Goal: Transaction & Acquisition: Book appointment/travel/reservation

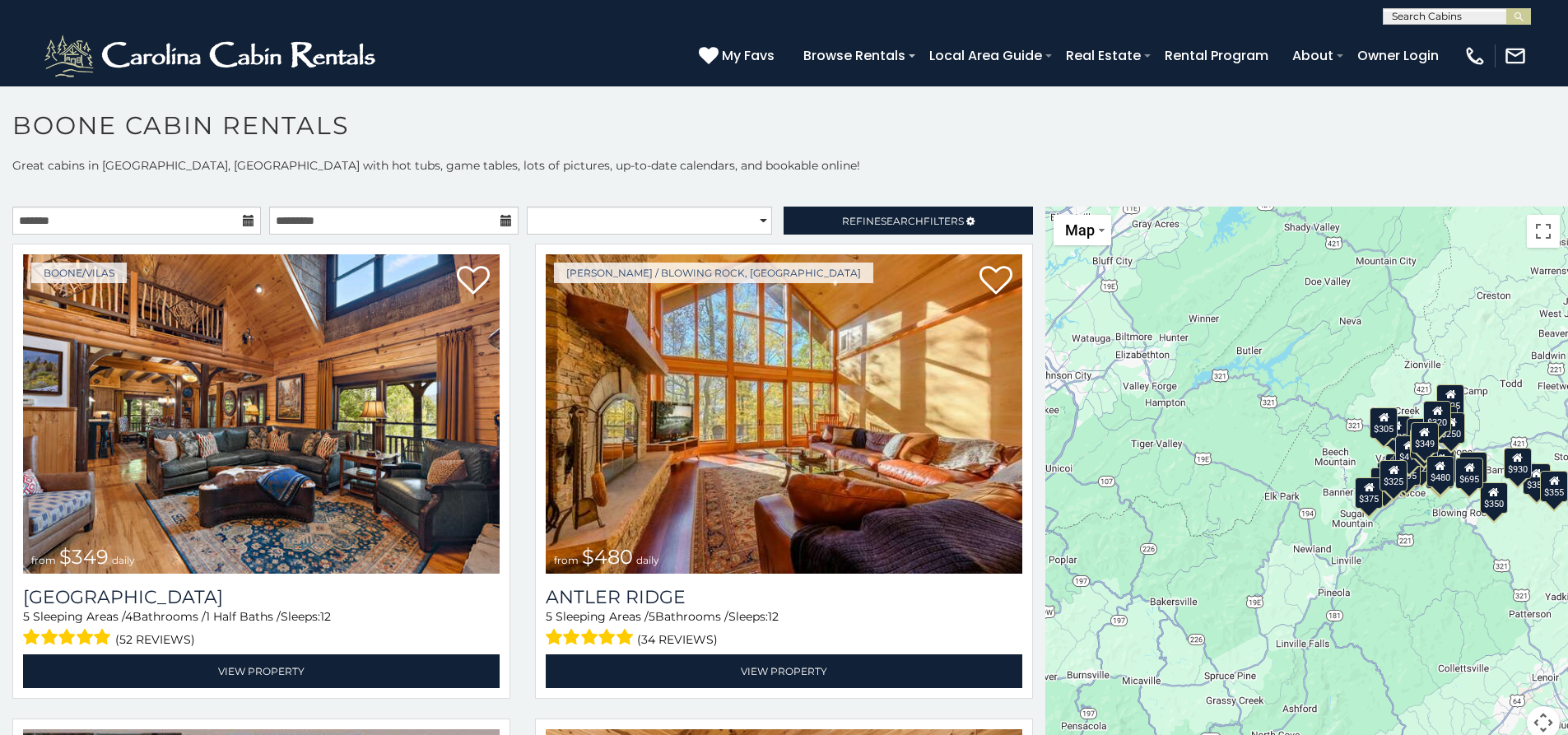
click at [249, 223] on icon at bounding box center [249, 221] width 12 height 12
click at [246, 222] on icon at bounding box center [249, 221] width 12 height 12
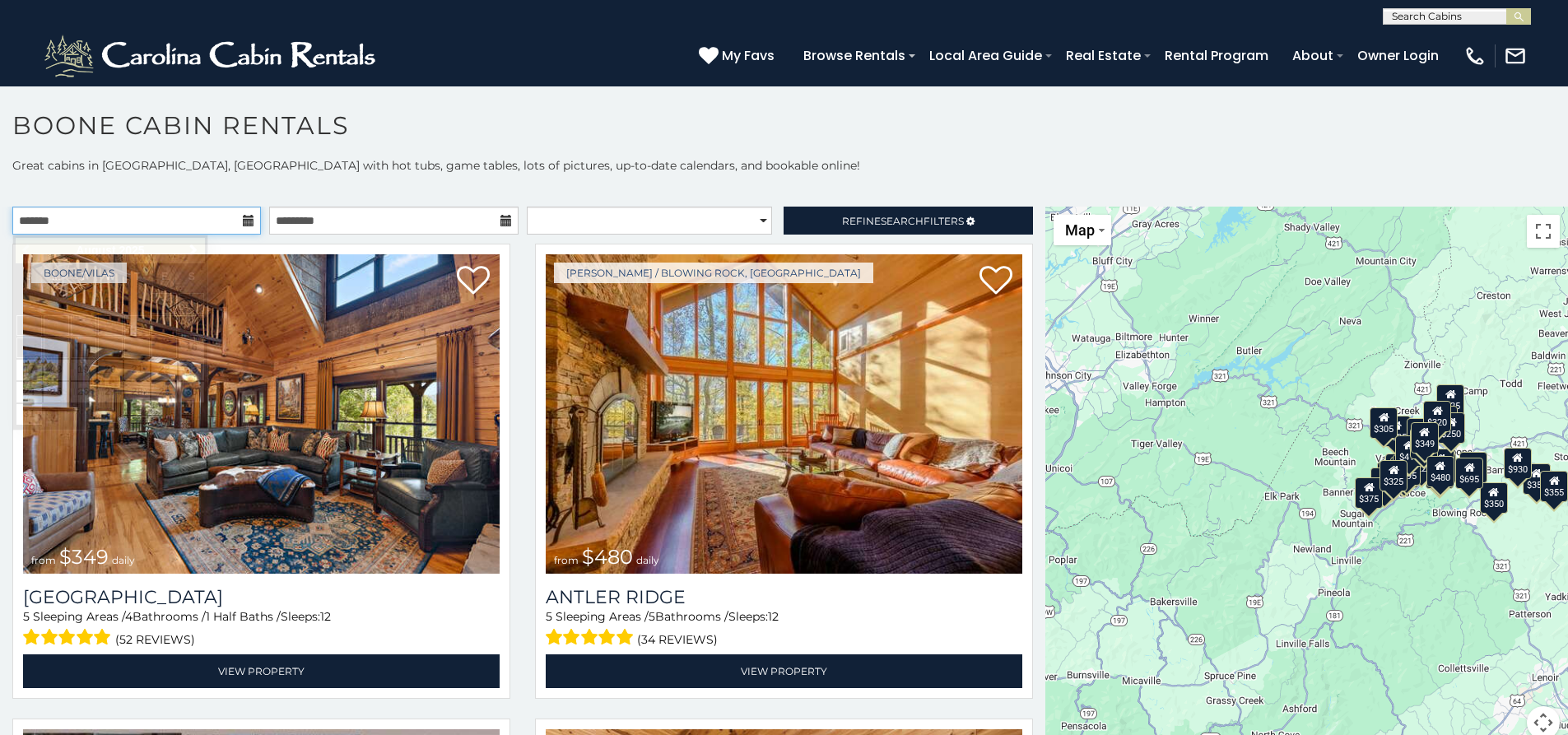
click at [235, 225] on input "text" at bounding box center [137, 220] width 249 height 28
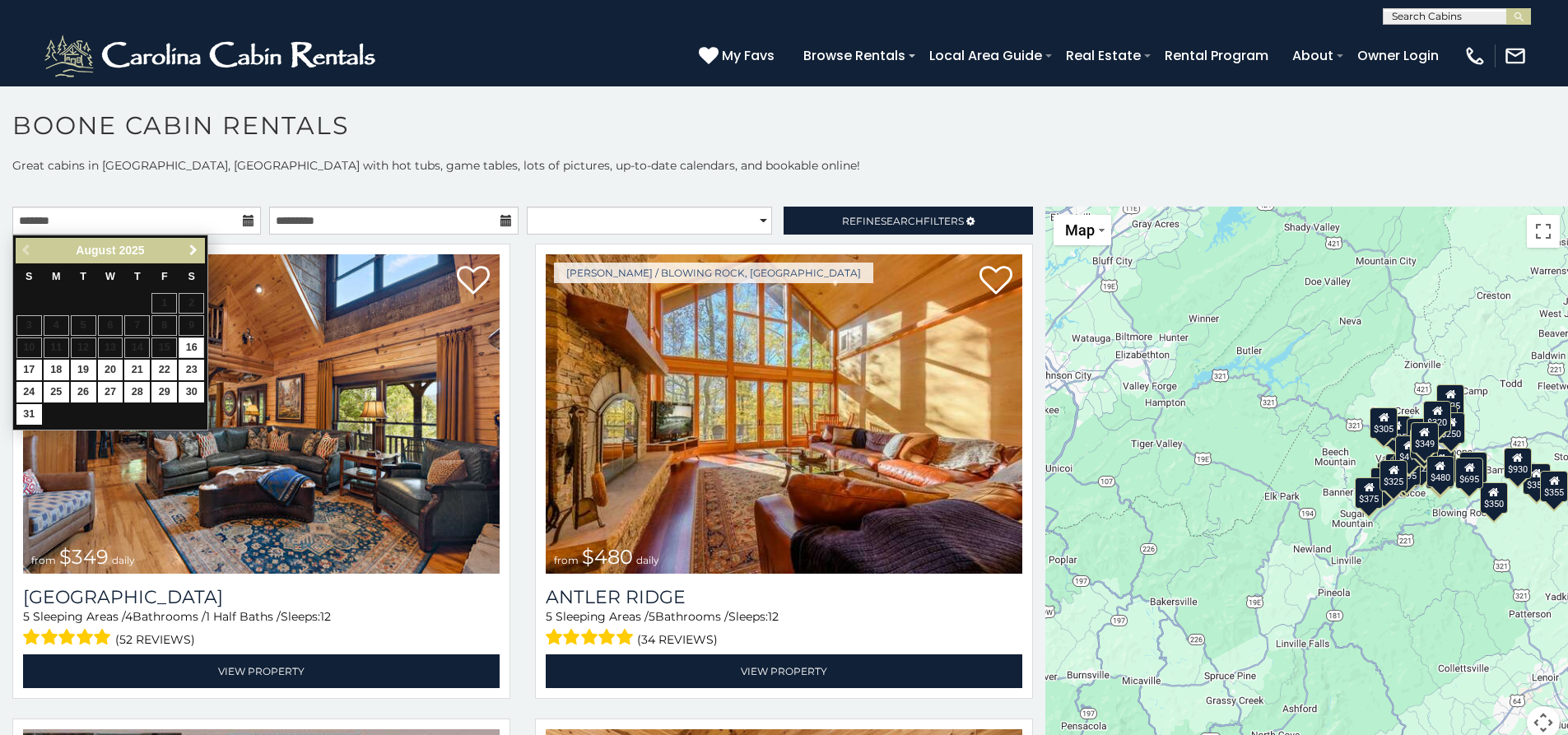
click at [195, 245] on span "Next" at bounding box center [194, 250] width 14 height 14
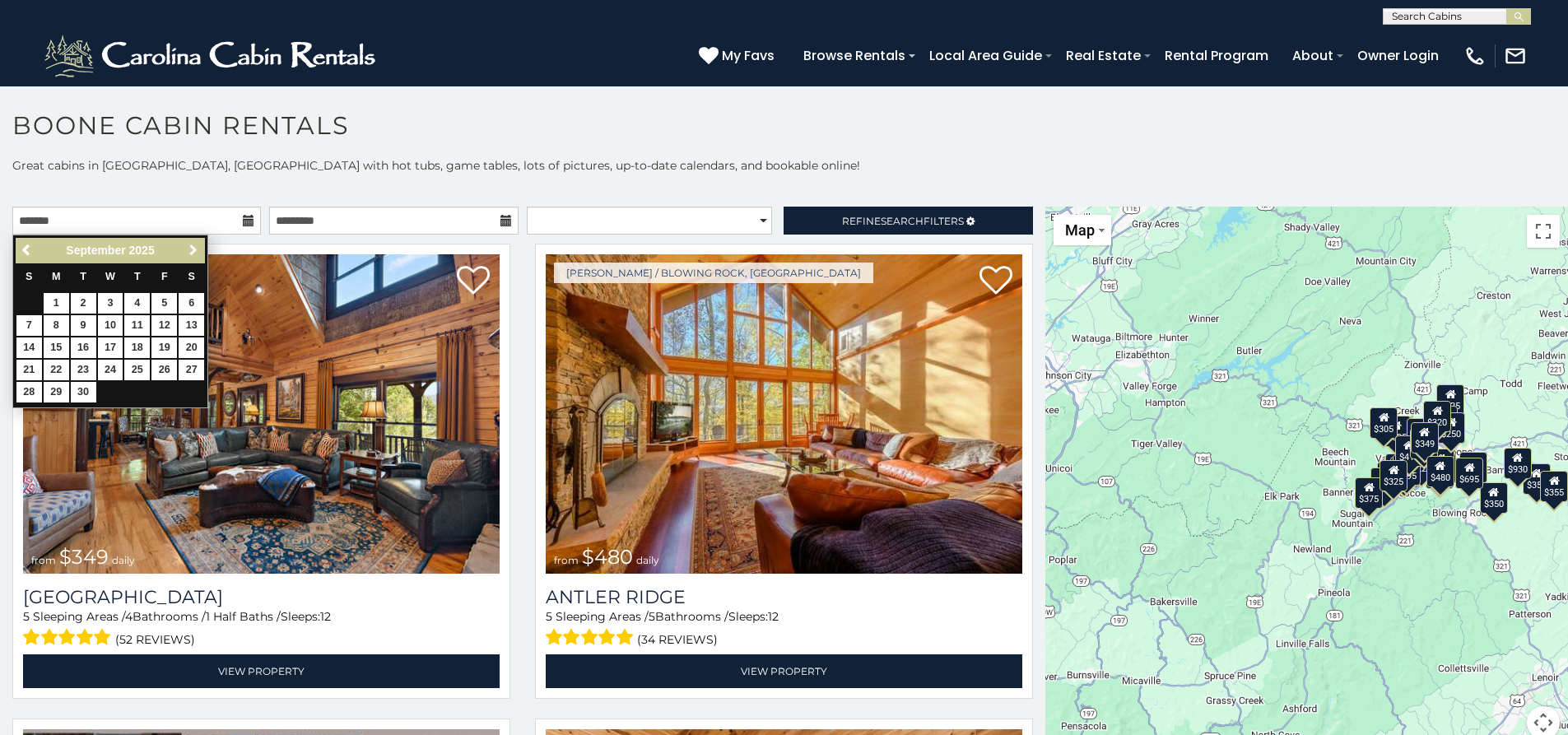
click at [195, 245] on span "Next" at bounding box center [194, 250] width 14 height 14
click at [195, 246] on span "Next" at bounding box center [194, 250] width 14 height 14
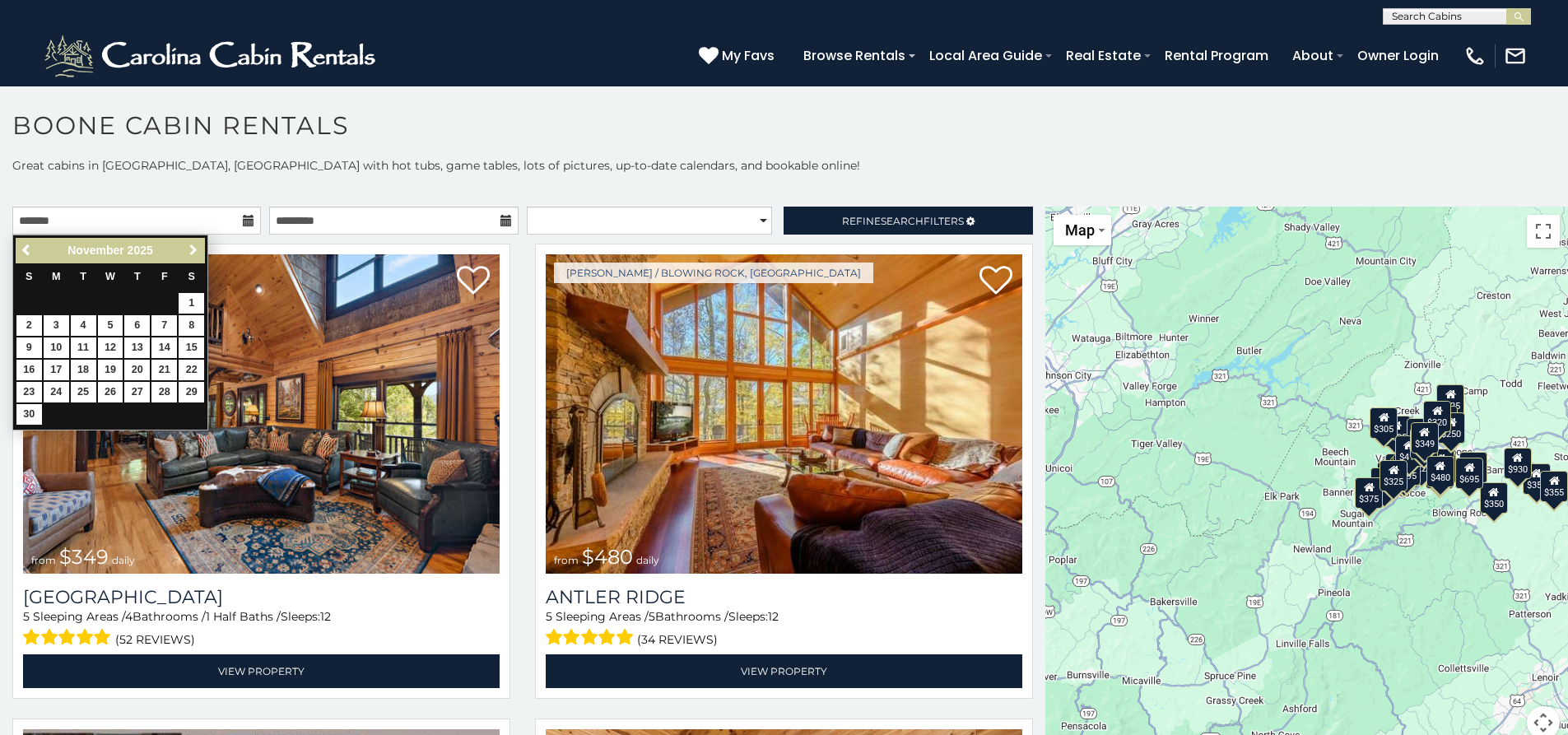
click at [195, 246] on span "Next" at bounding box center [194, 250] width 14 height 14
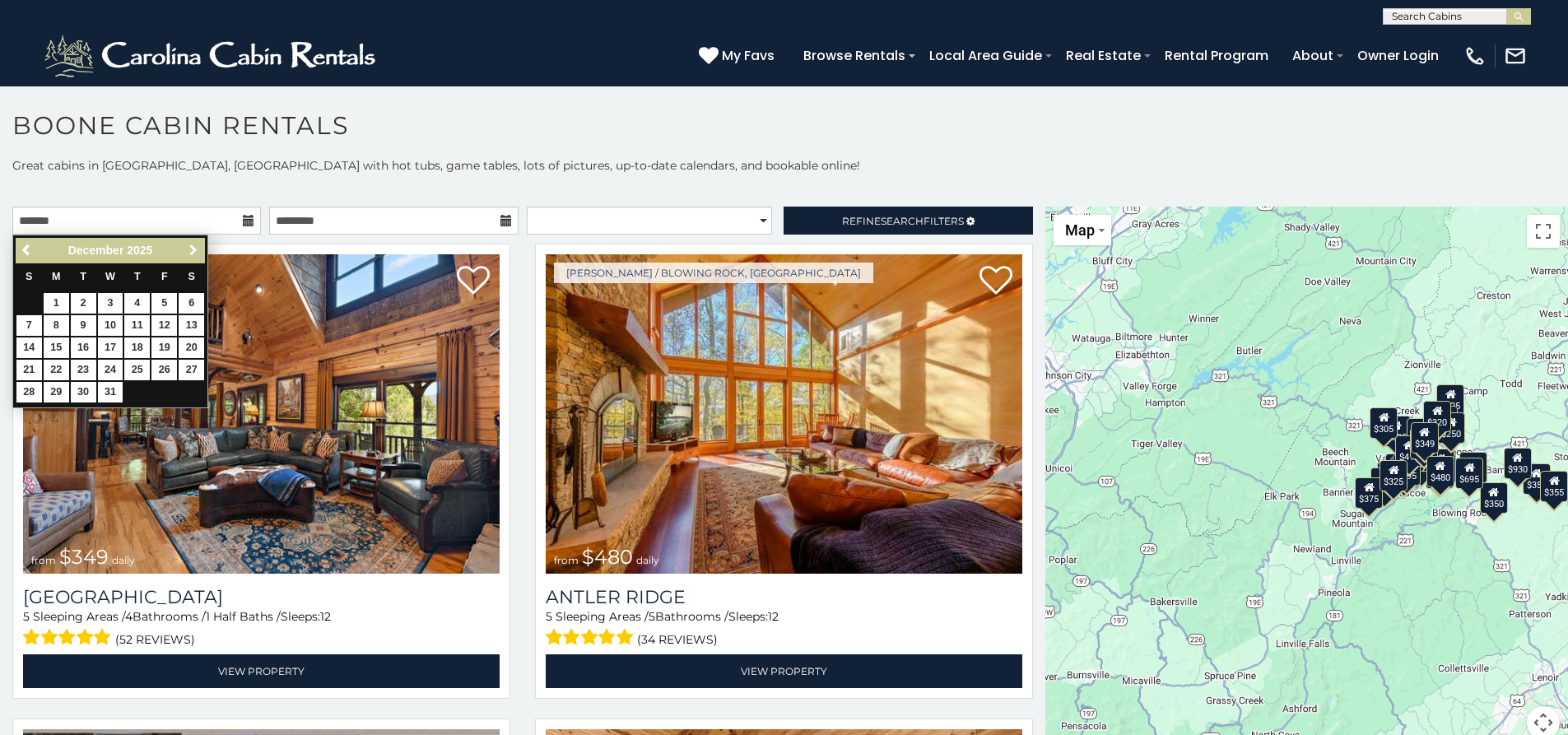
click at [195, 246] on span "Next" at bounding box center [194, 250] width 14 height 14
click at [144, 299] on link "1" at bounding box center [137, 302] width 25 height 20
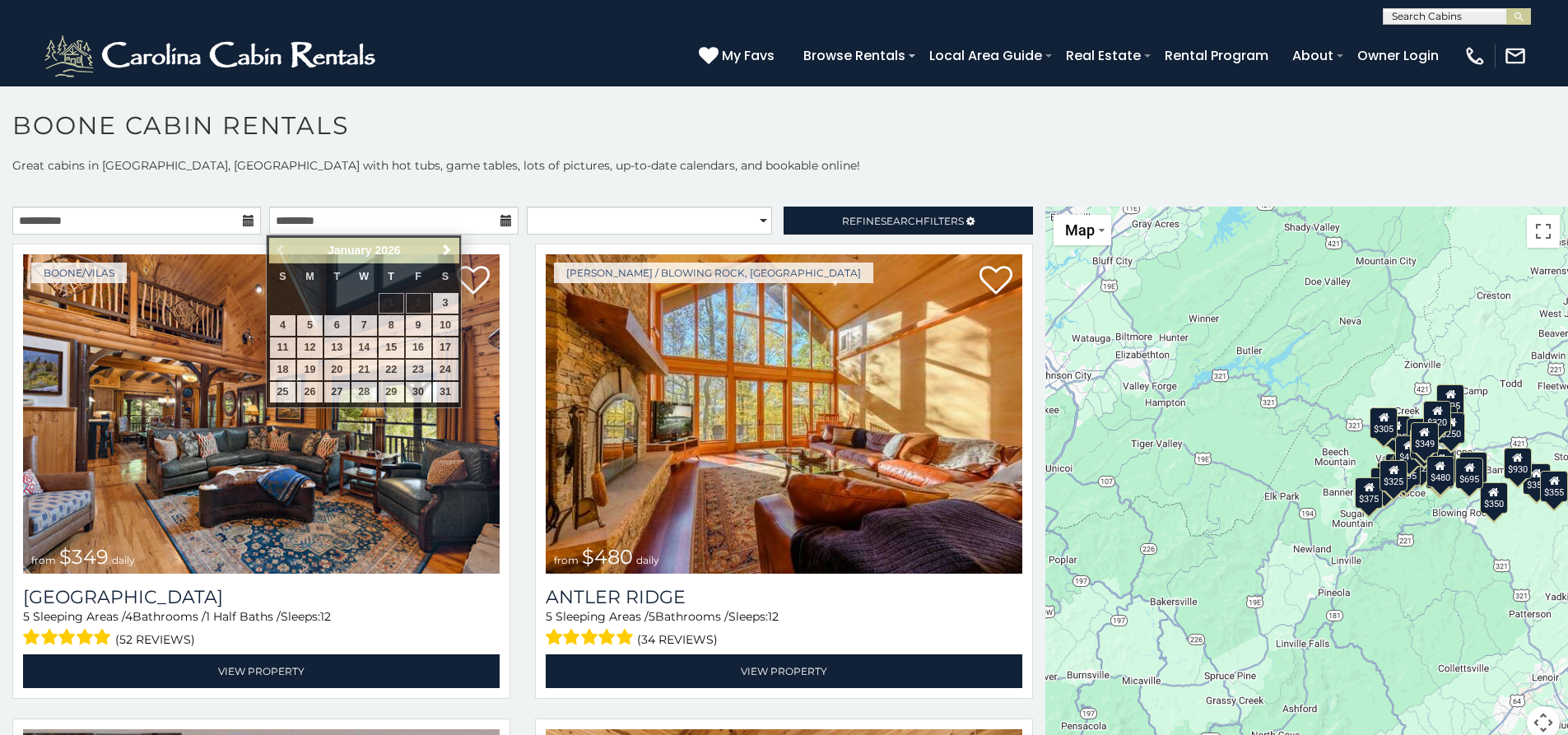
click at [245, 219] on icon at bounding box center [249, 221] width 12 height 12
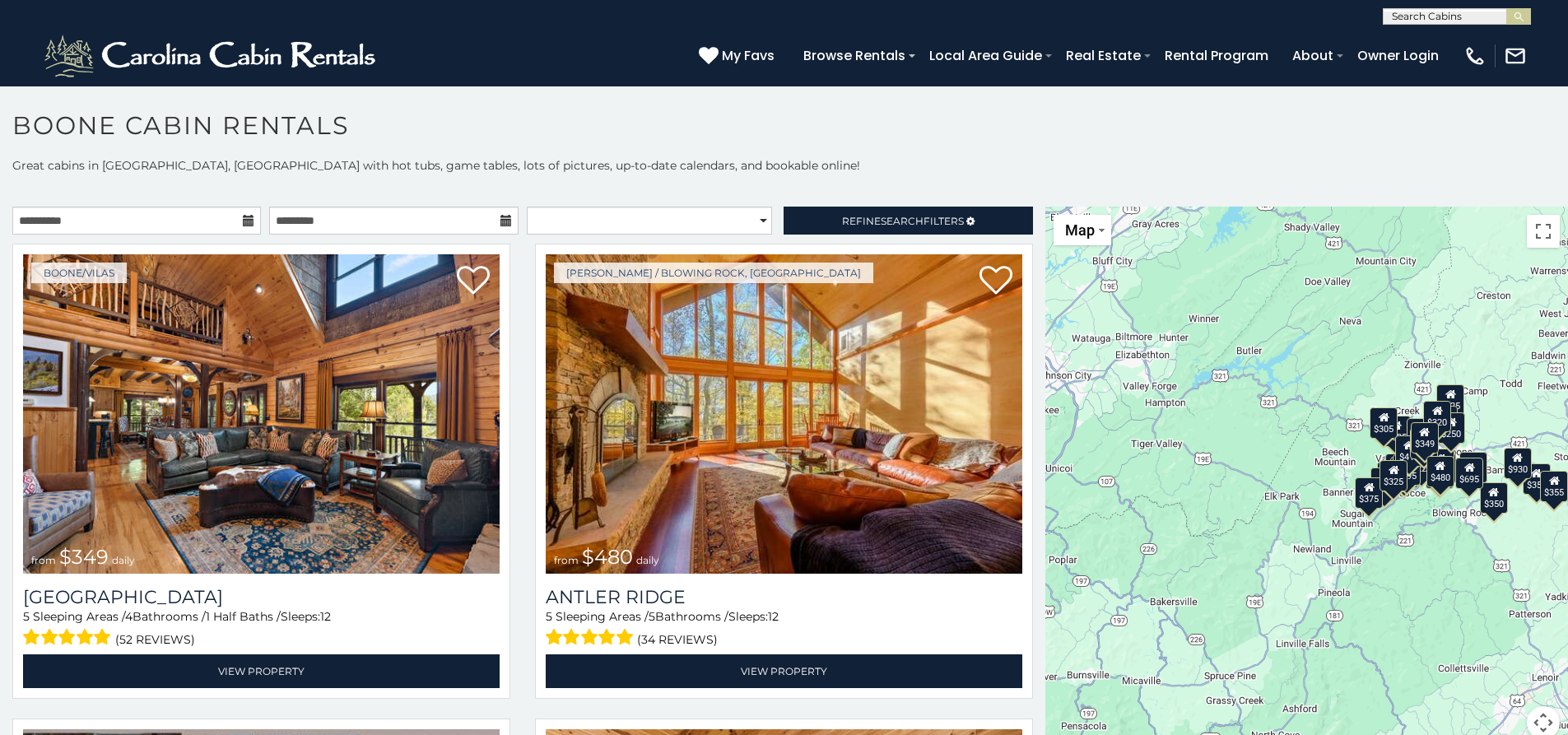
click at [244, 219] on icon at bounding box center [249, 221] width 12 height 12
click at [238, 219] on input "**********" at bounding box center [137, 220] width 249 height 28
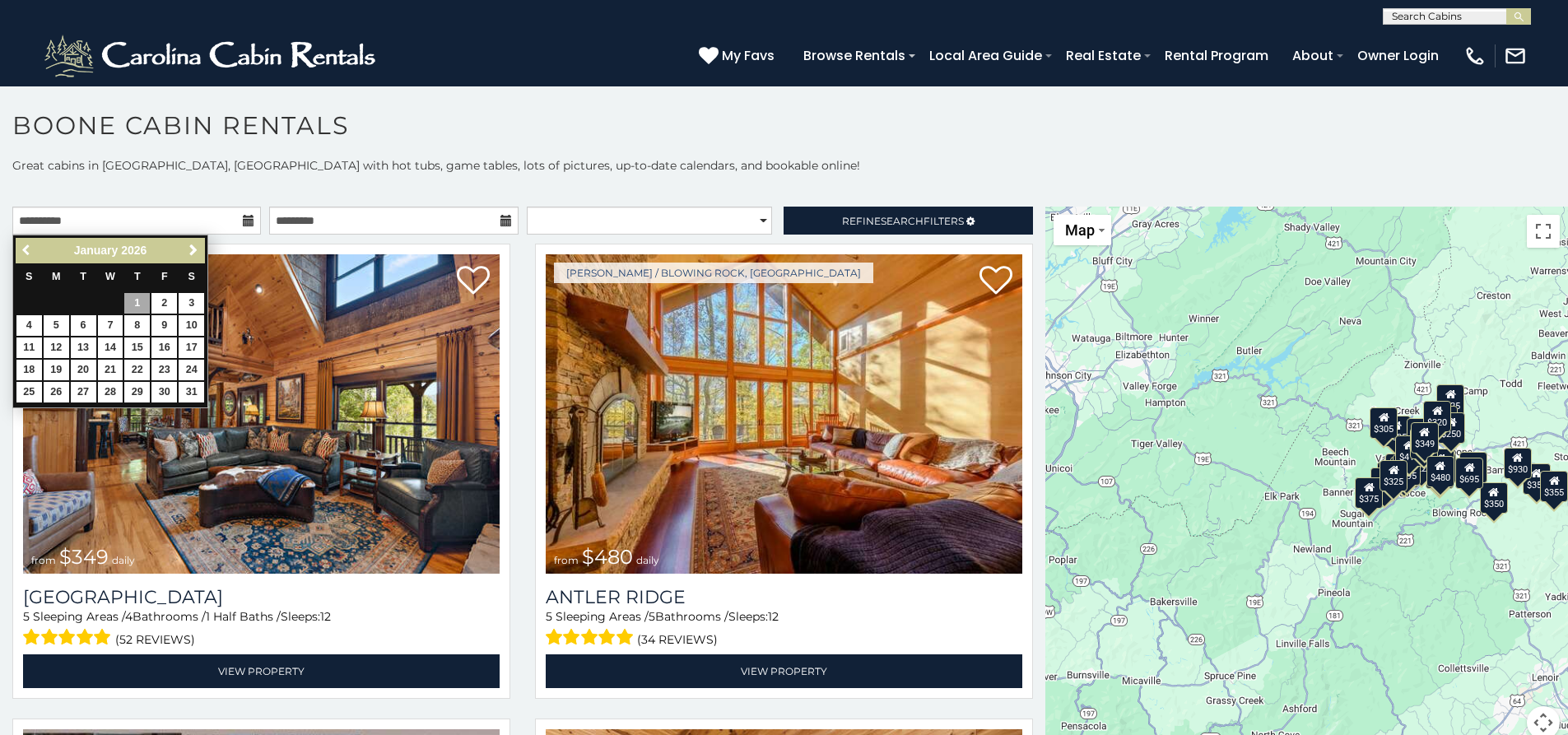
click at [27, 252] on span "Previous" at bounding box center [27, 250] width 14 height 14
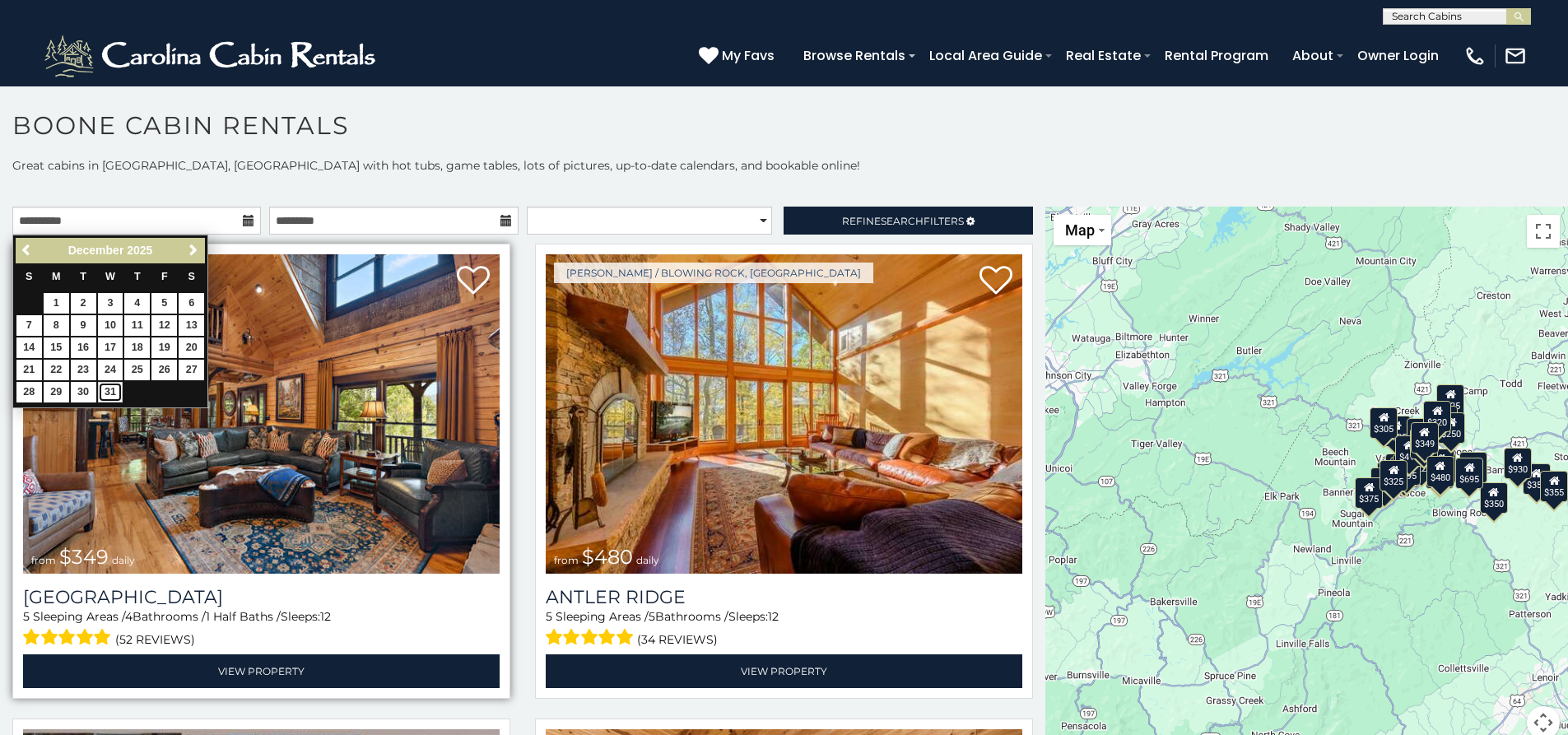
click at [113, 390] on link "31" at bounding box center [110, 391] width 25 height 20
type input "**********"
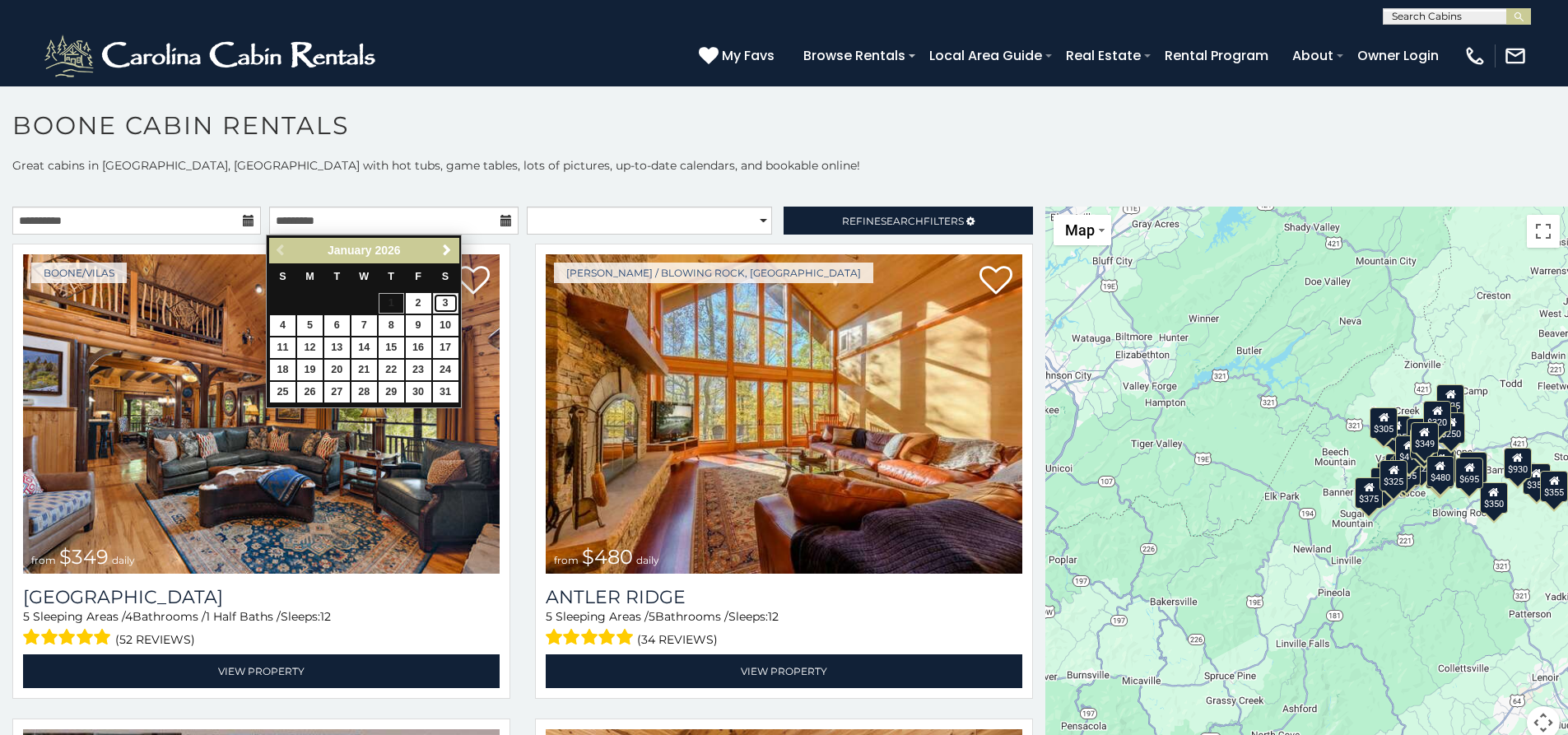
click at [440, 302] on link "3" at bounding box center [446, 302] width 25 height 20
type input "**********"
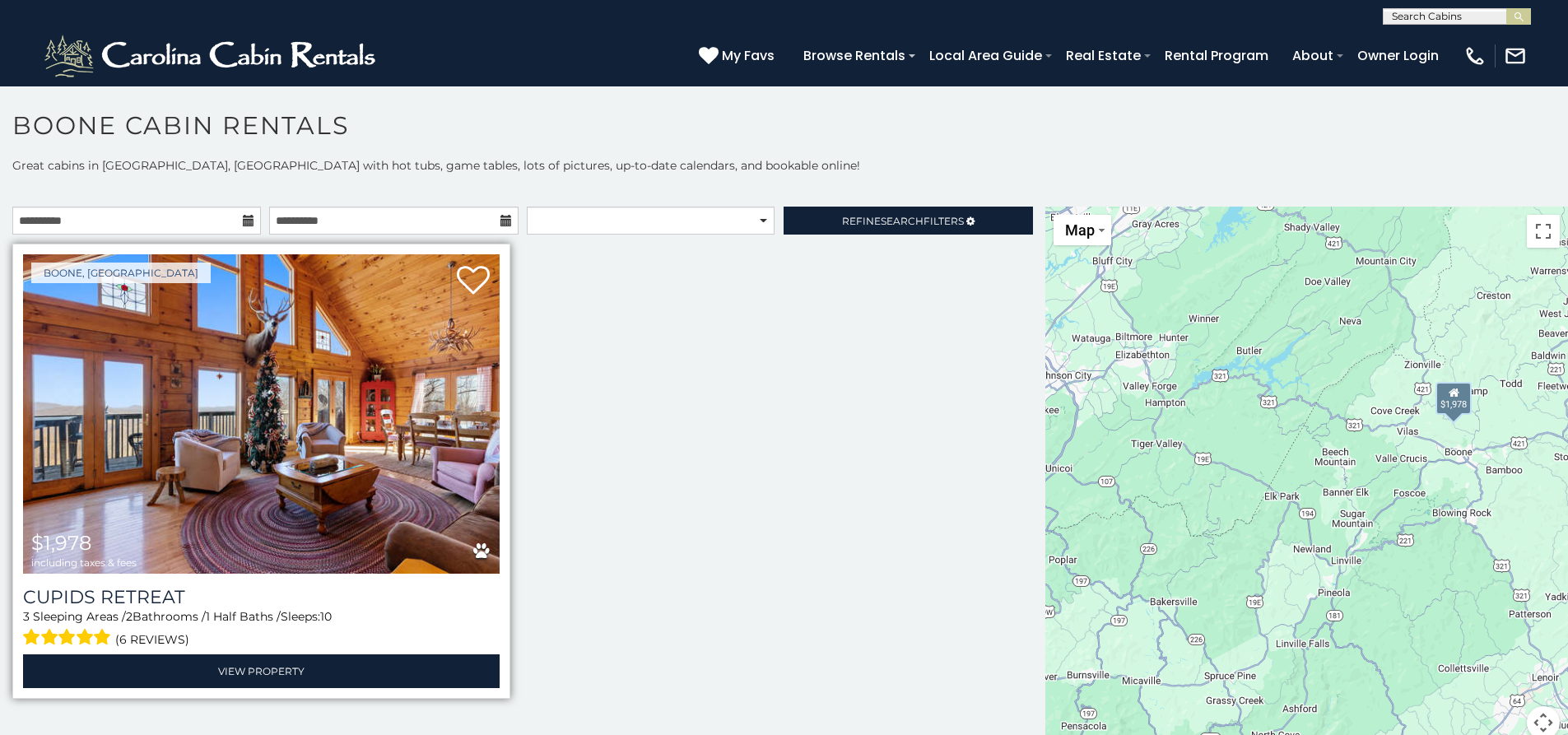
click at [494, 288] on img at bounding box center [261, 414] width 477 height 320
